Goal: Task Accomplishment & Management: Manage account settings

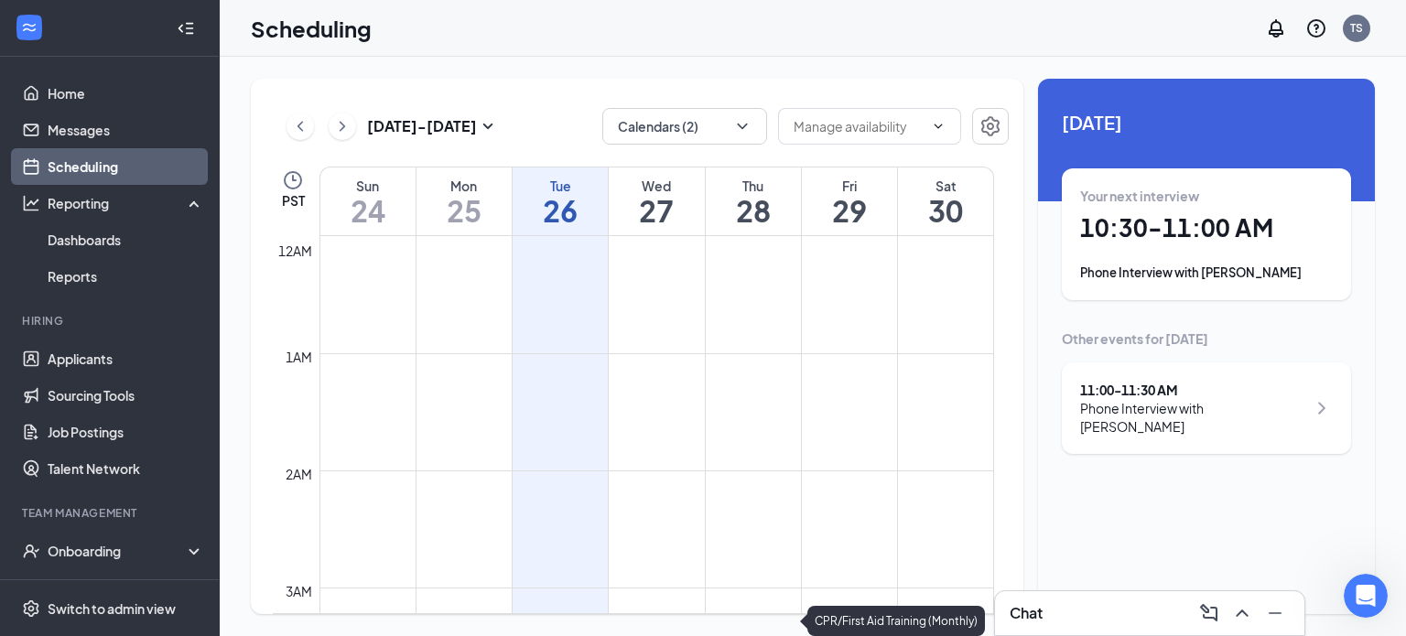
scroll to position [900, 0]
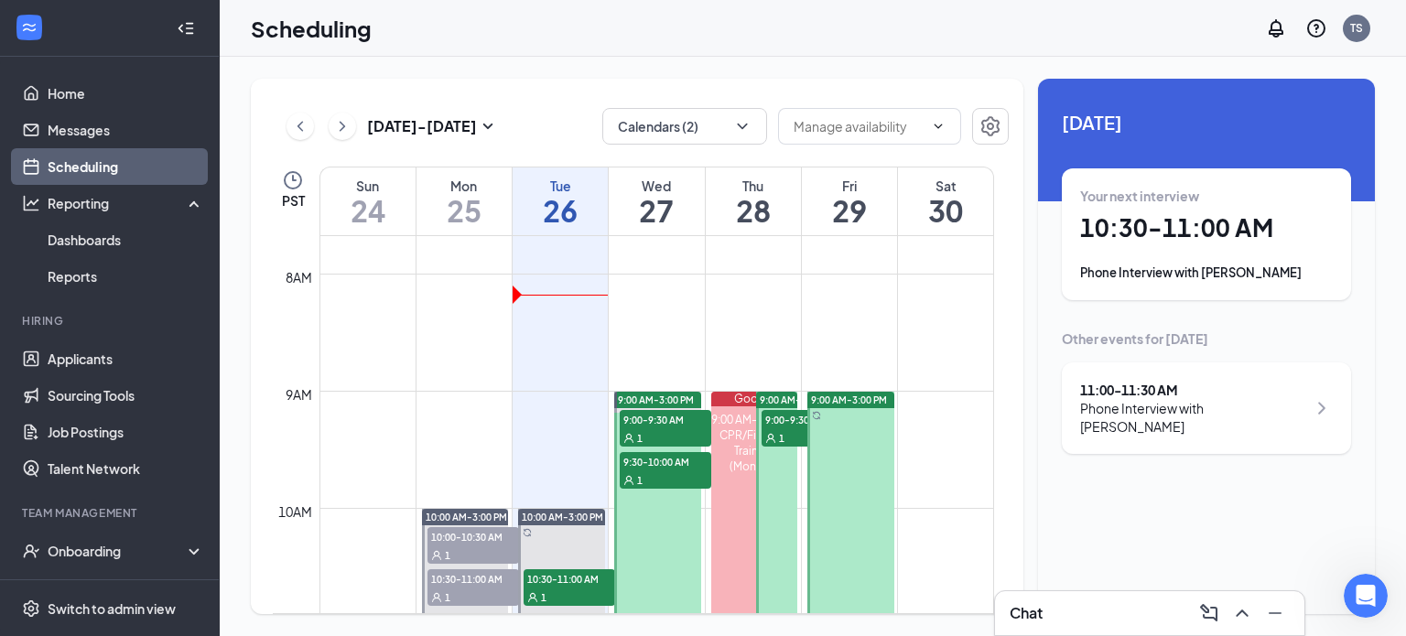
click at [673, 197] on h1 "27" at bounding box center [656, 210] width 95 height 31
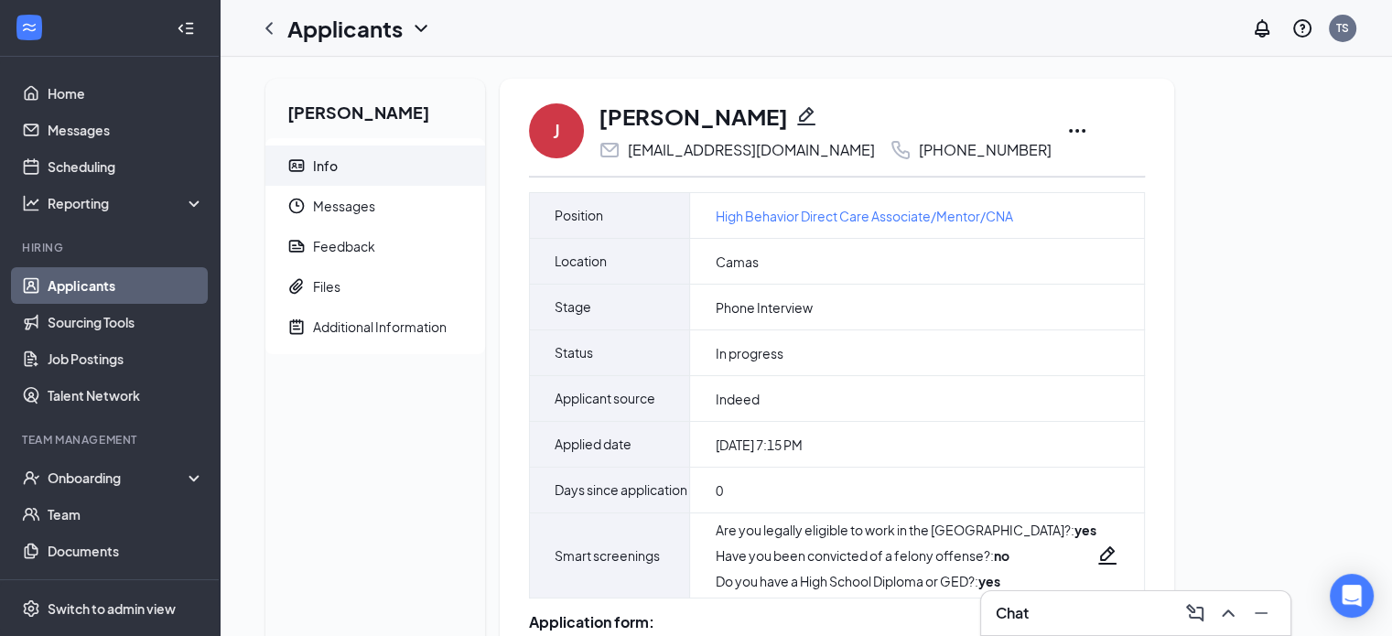
click at [1066, 131] on icon "Ellipses" at bounding box center [1077, 131] width 22 height 22
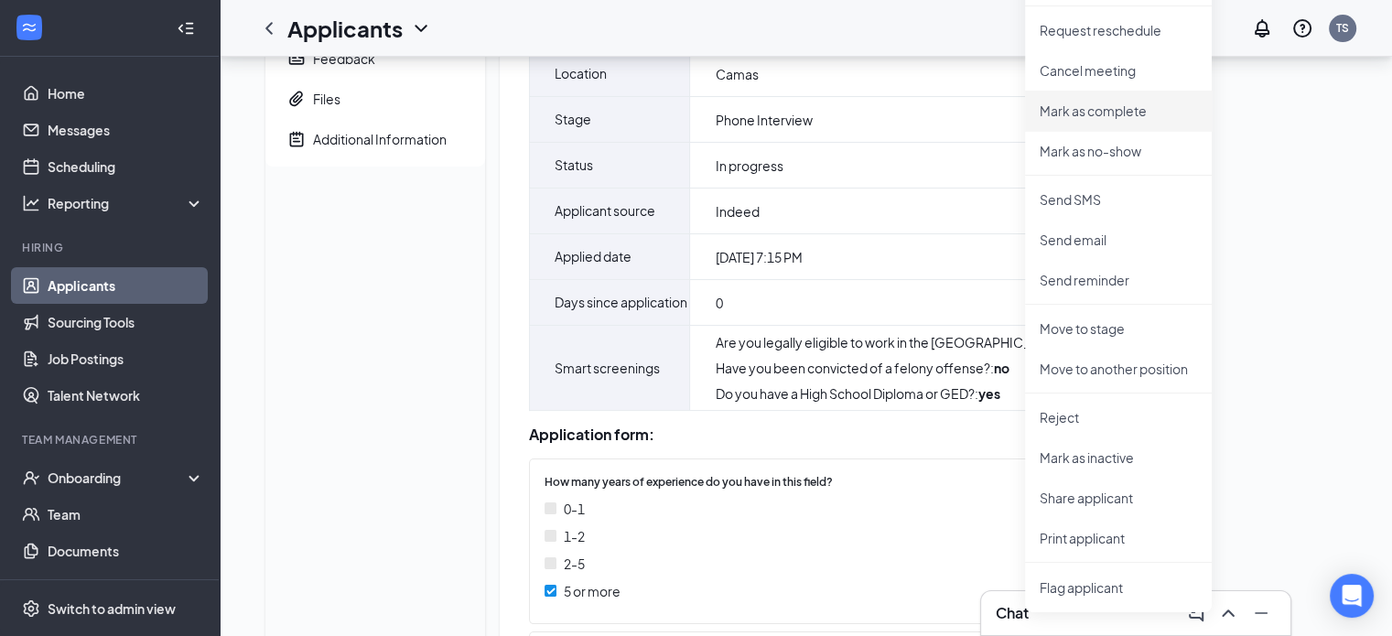
scroll to position [220, 0]
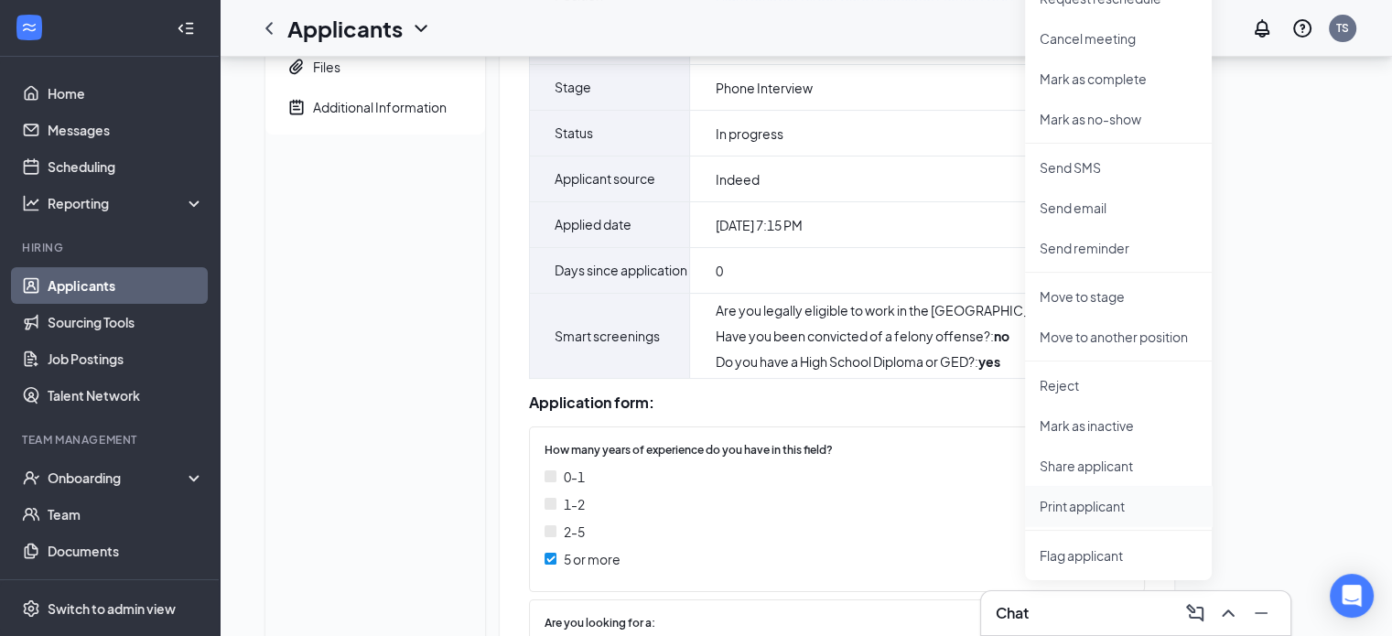
click at [1094, 505] on p "Print applicant" at bounding box center [1118, 506] width 157 height 18
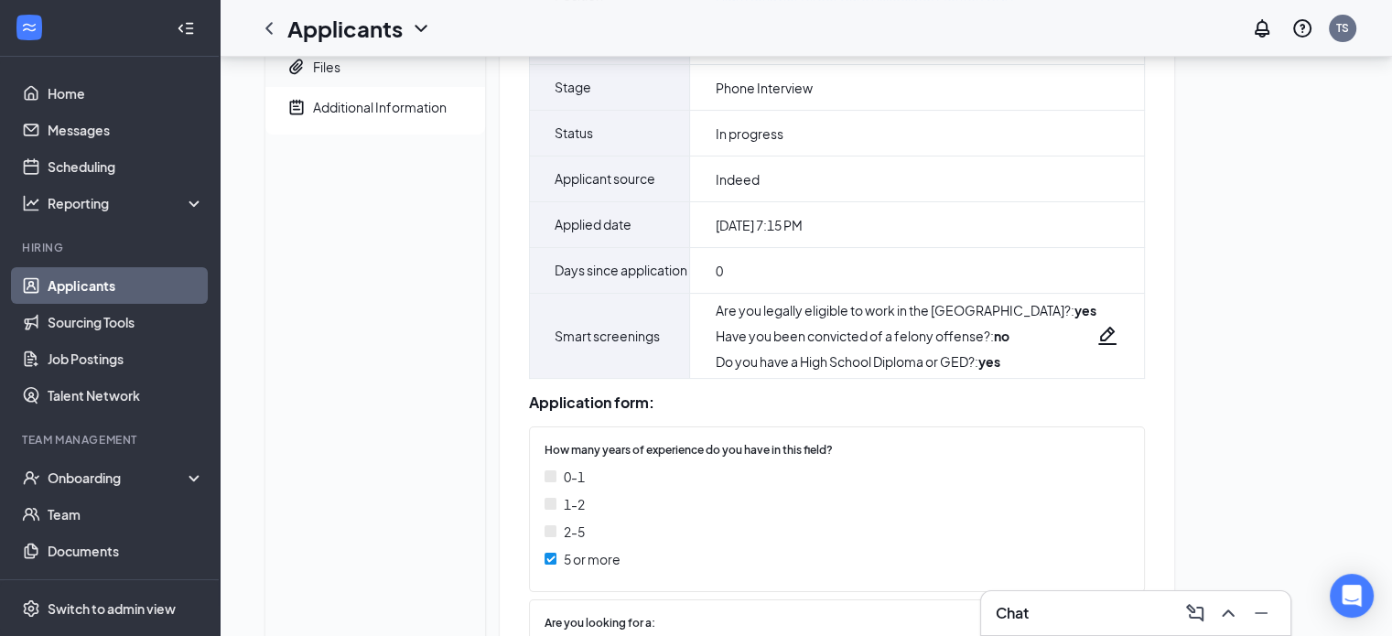
click at [342, 65] on span "Files" at bounding box center [391, 67] width 157 height 40
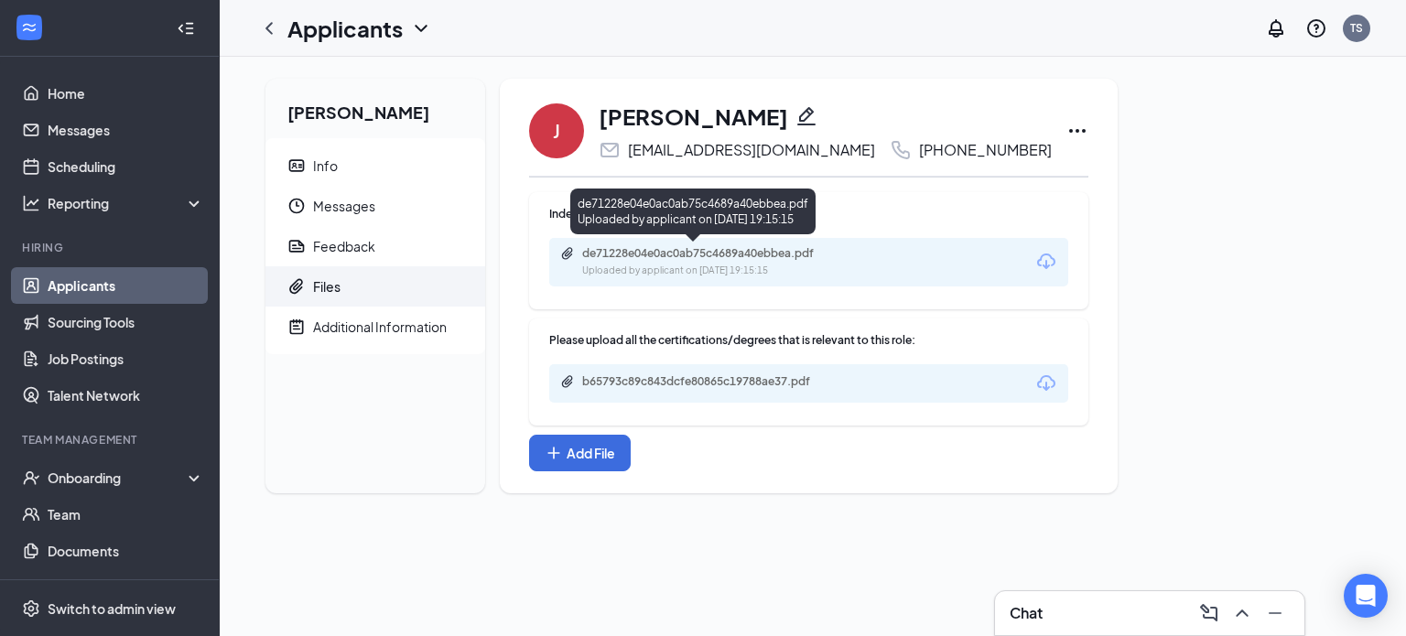
click at [772, 244] on div "de71228e04e0ac0ab75c4689a40ebbea.pdf Uploaded by applicant on Aug 25, 2025 at 1…" at bounding box center [808, 262] width 519 height 48
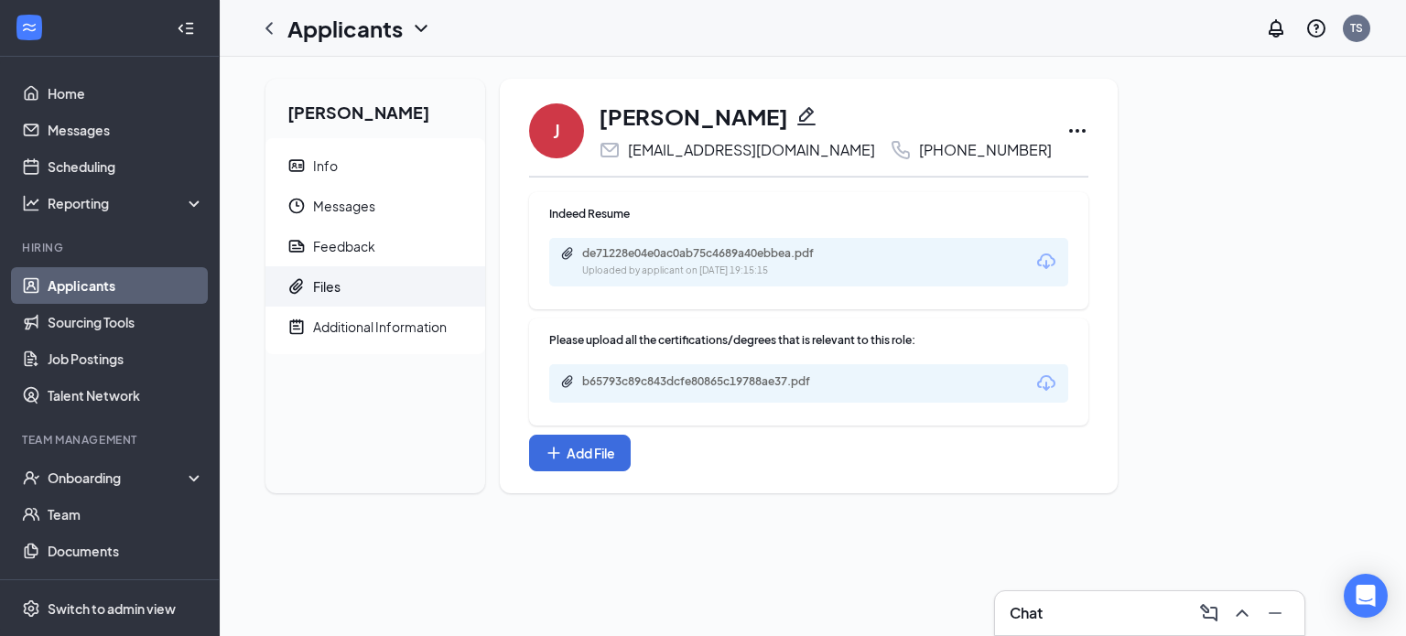
click at [696, 251] on div "de71228e04e0ac0ab75c4689a40ebbea.pdf" at bounding box center [710, 253] width 256 height 15
click at [678, 380] on div "b65793c89c843dcfe80865c19788ae37.pdf" at bounding box center [710, 381] width 256 height 15
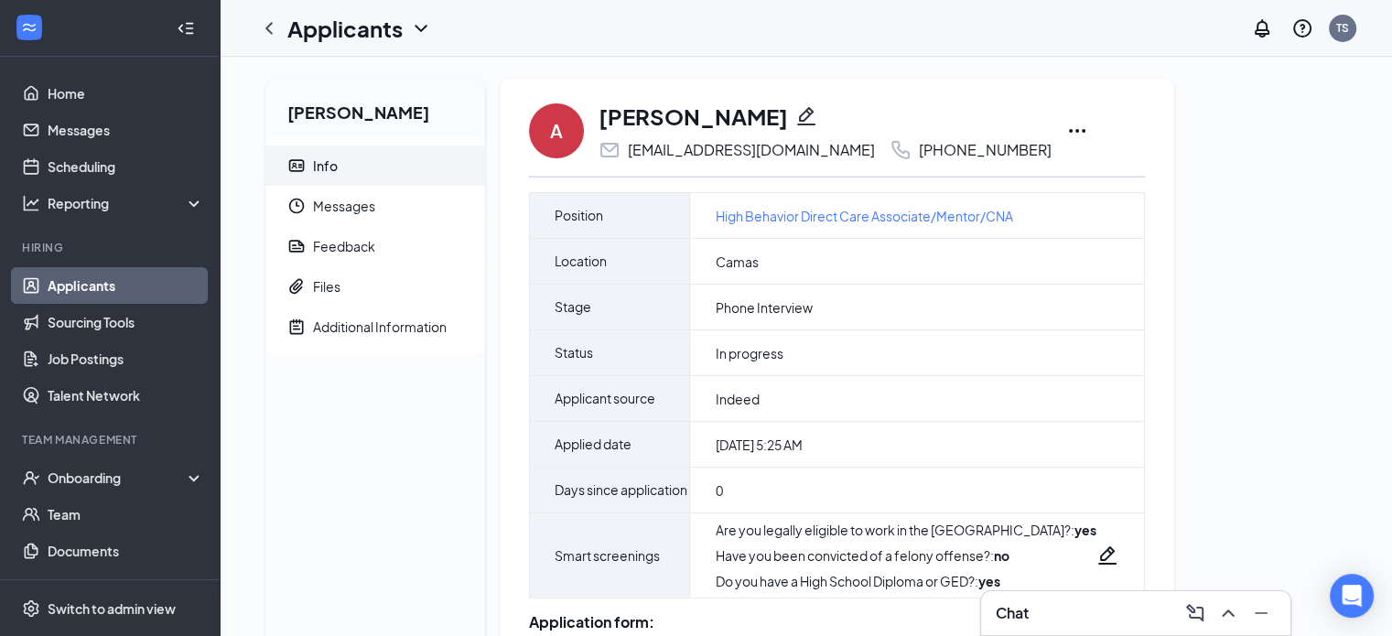
click at [1066, 136] on icon "Ellipses" at bounding box center [1077, 131] width 22 height 22
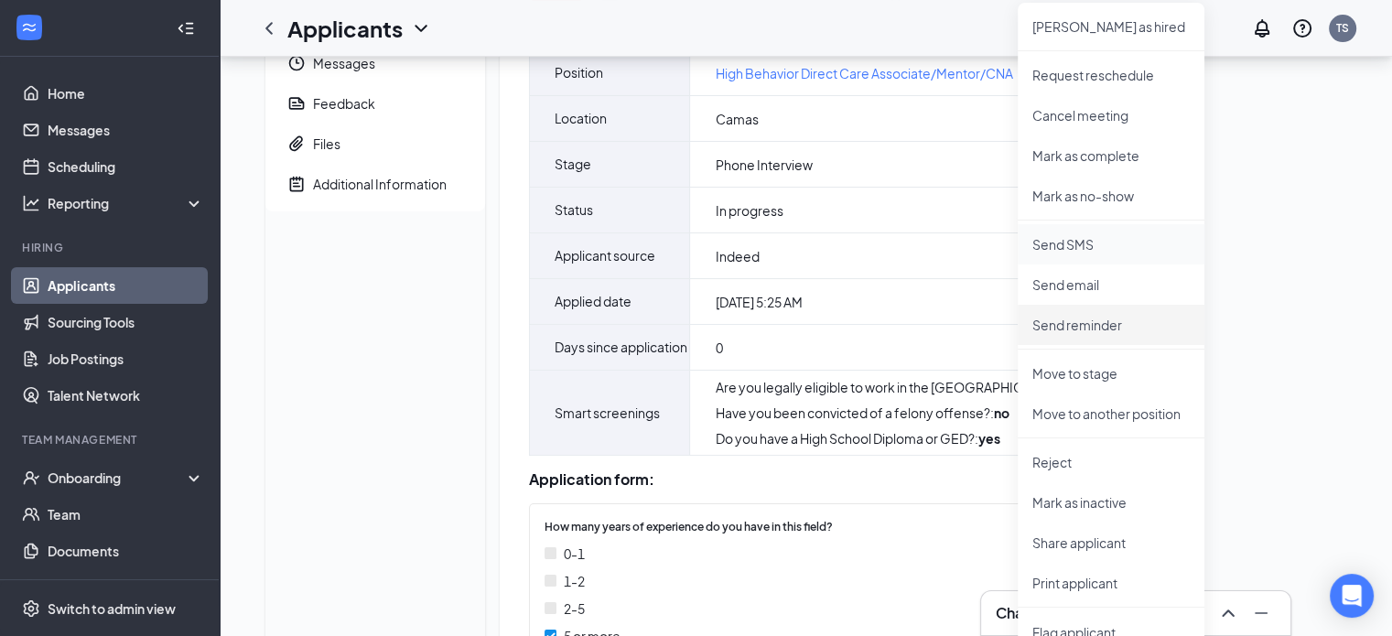
scroll to position [146, 0]
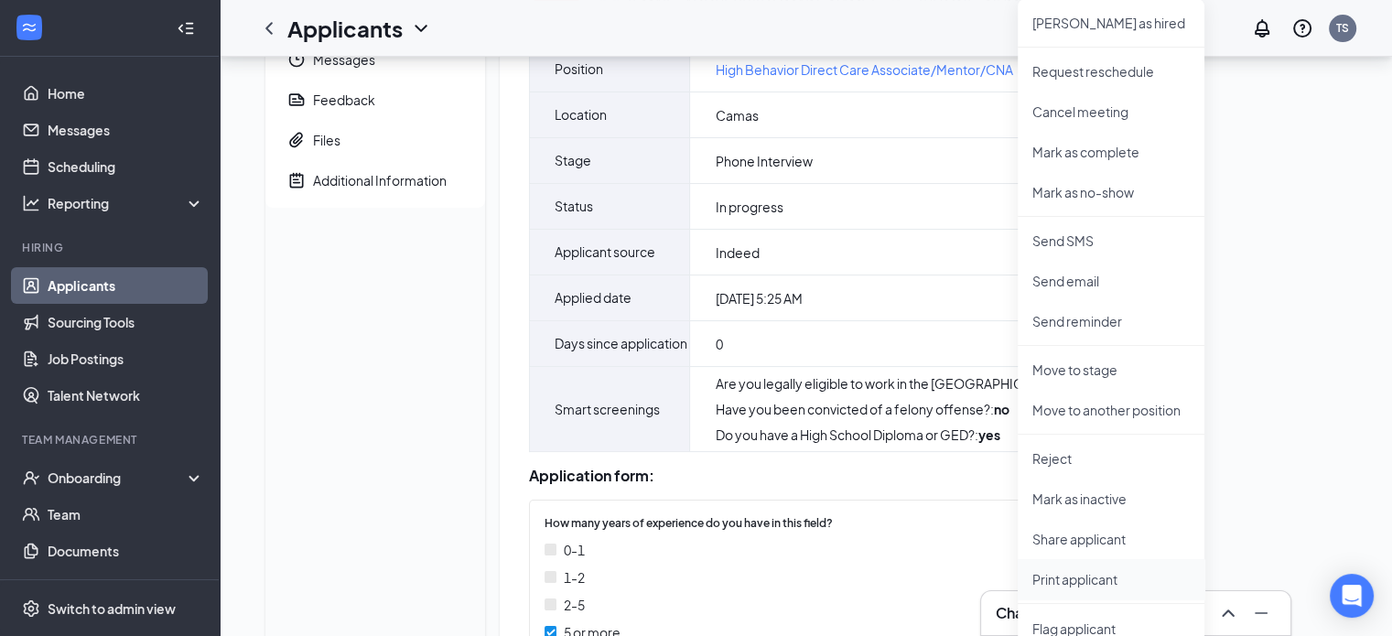
click at [1065, 577] on p "Print applicant" at bounding box center [1110, 579] width 157 height 18
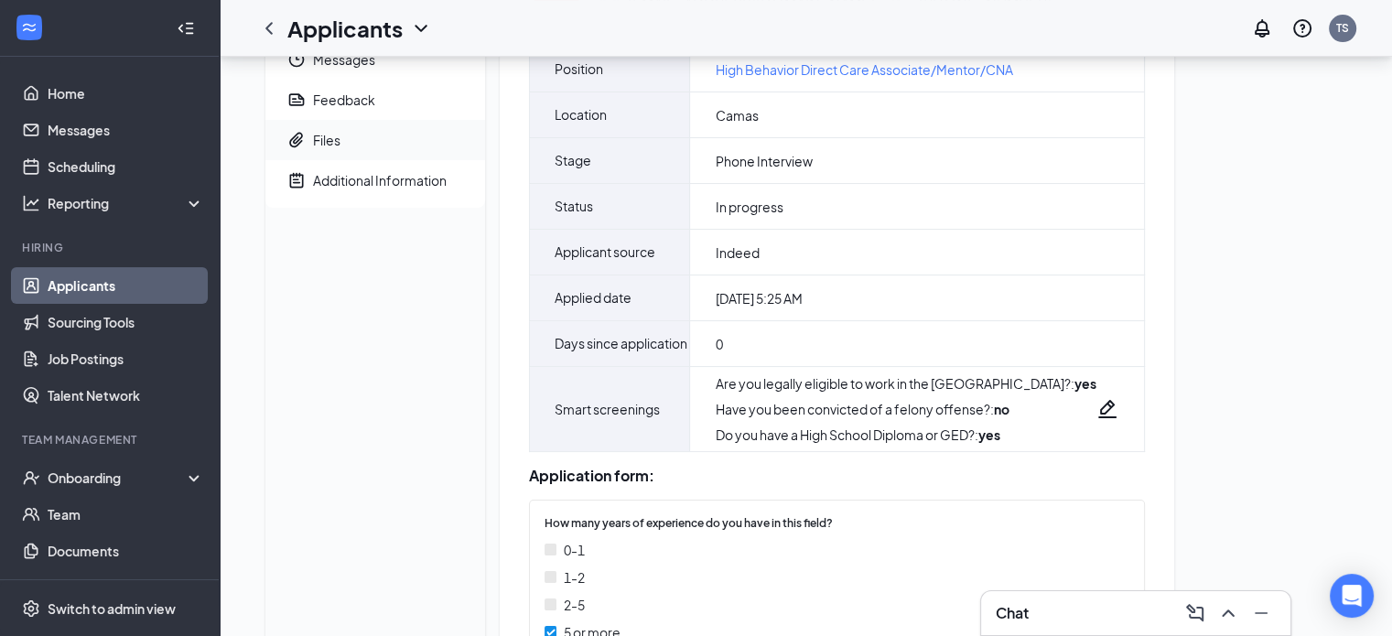
click at [345, 137] on span "Files" at bounding box center [391, 140] width 157 height 40
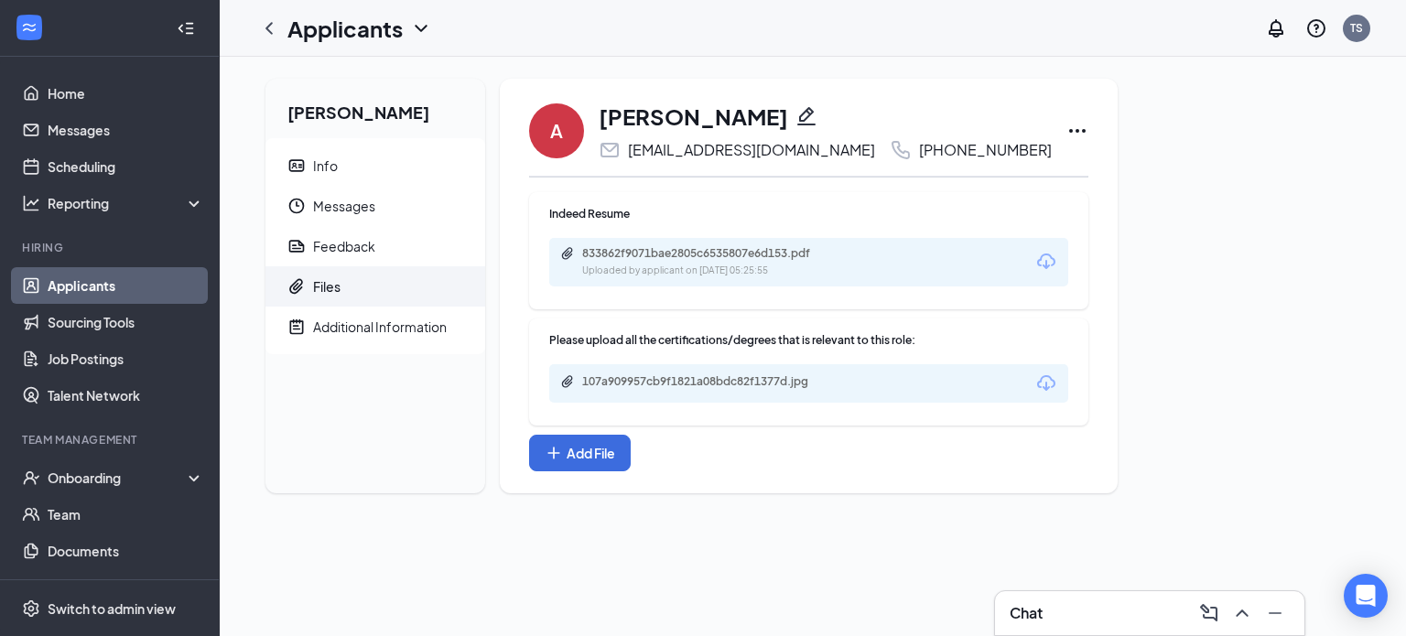
click at [772, 274] on div "Uploaded by applicant on Aug 26, 2025 at 05:25:55" at bounding box center [719, 271] width 275 height 15
click at [668, 379] on div "107a909957cb9f1821a08bdc82f1377d.jpg" at bounding box center [710, 381] width 256 height 15
